Goal: Find specific page/section: Find specific page/section

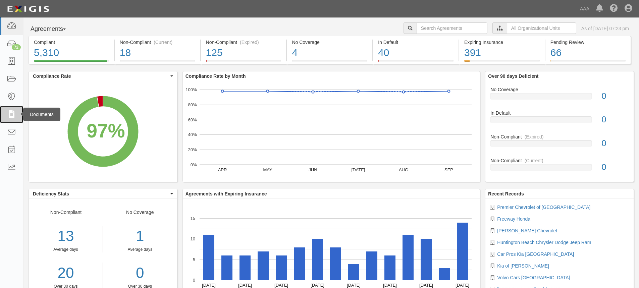
click at [11, 112] on icon at bounding box center [11, 115] width 9 height 8
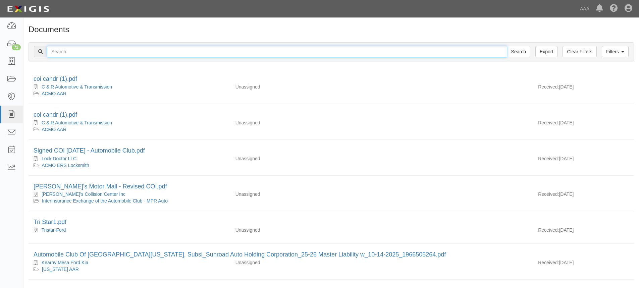
click at [64, 52] on input "text" at bounding box center [277, 51] width 460 height 11
type input "Pacific Volkswagen"
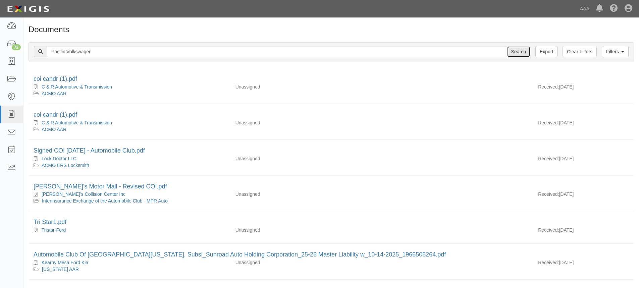
click at [514, 51] on input "Search" at bounding box center [518, 51] width 23 height 11
